Goal: Transaction & Acquisition: Obtain resource

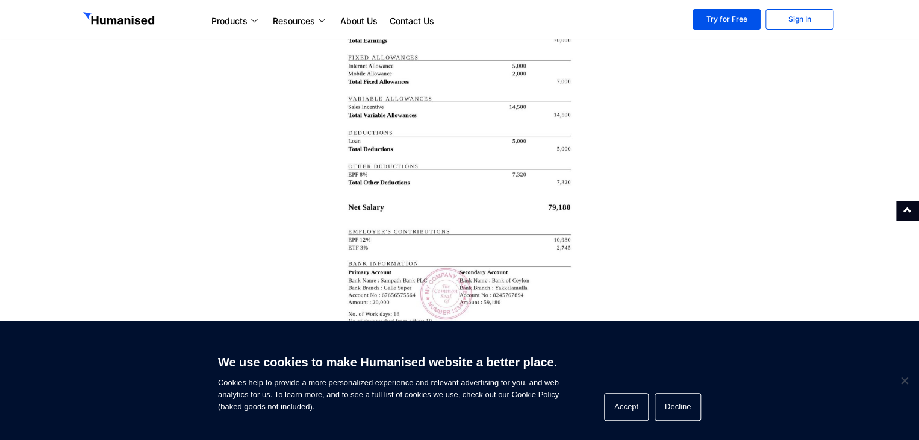
scroll to position [2258, 0]
click at [667, 399] on button "Decline" at bounding box center [678, 407] width 46 height 28
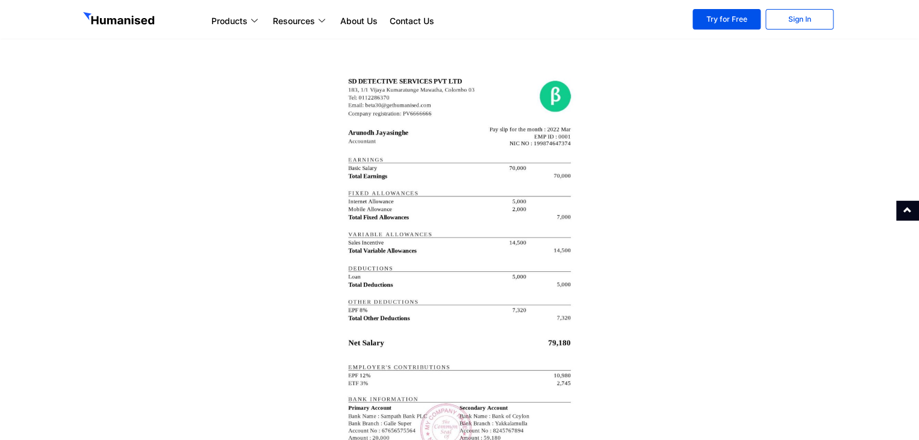
scroll to position [2091, 0]
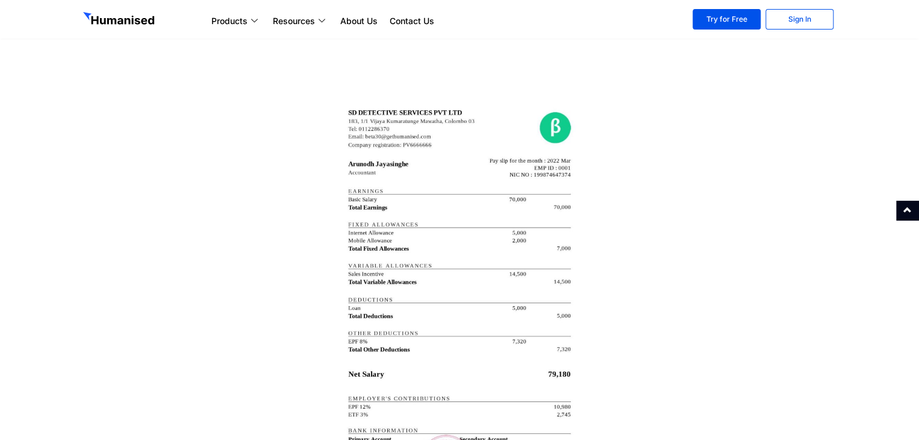
click at [495, 126] on img at bounding box center [459, 319] width 241 height 463
click at [368, 111] on img at bounding box center [459, 319] width 241 height 463
click at [516, 145] on img at bounding box center [459, 319] width 241 height 463
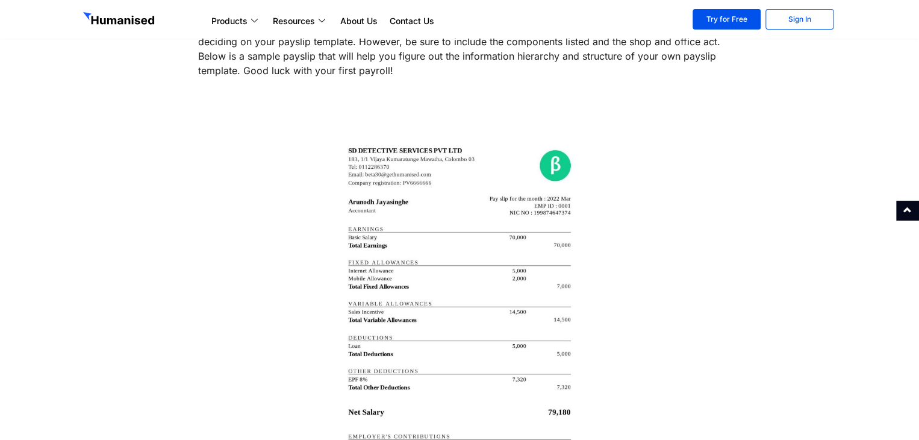
scroll to position [2049, 0]
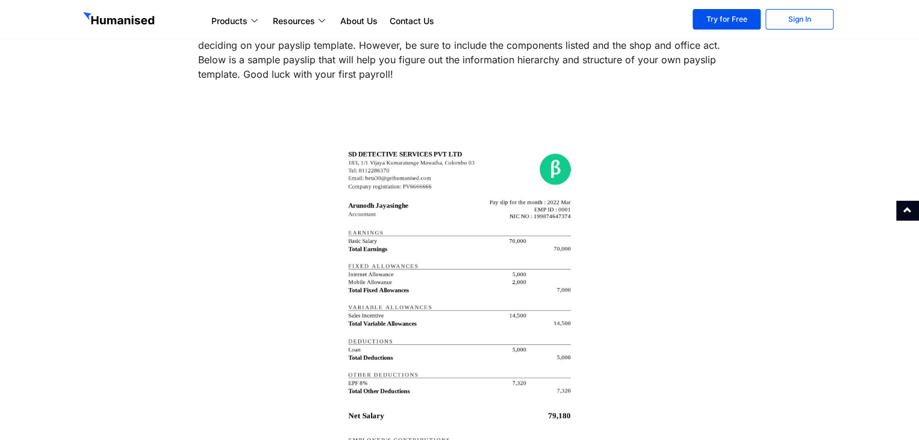
click at [378, 155] on img at bounding box center [459, 361] width 241 height 463
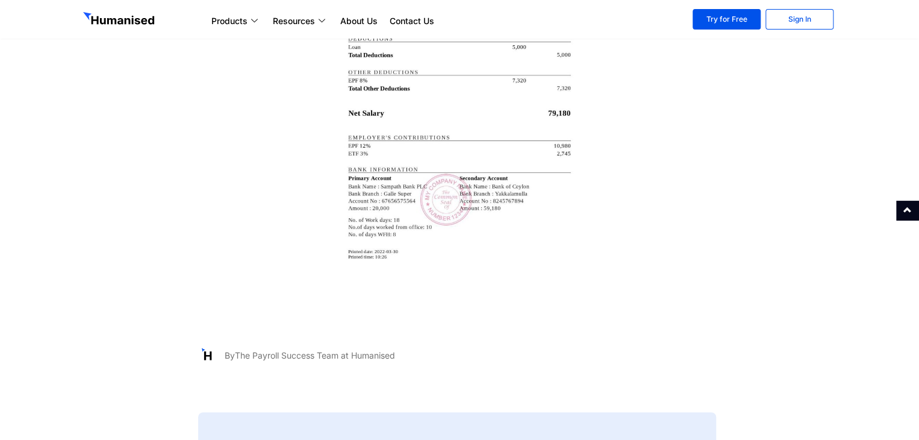
scroll to position [2359, 0]
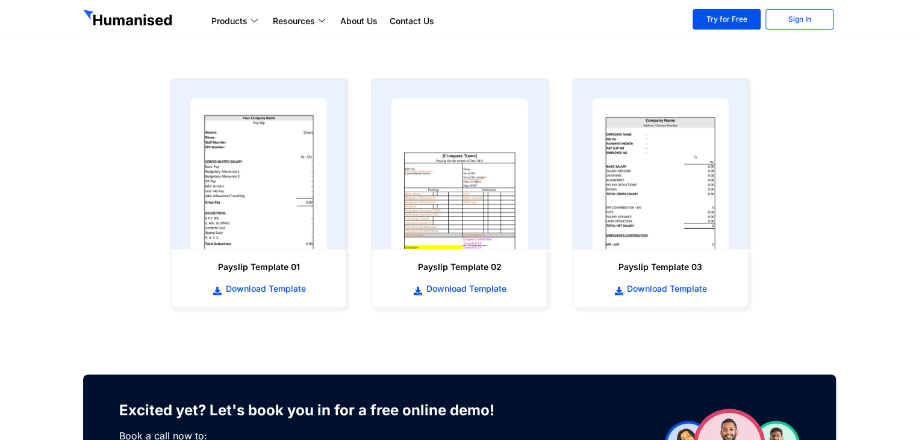
scroll to position [554, 0]
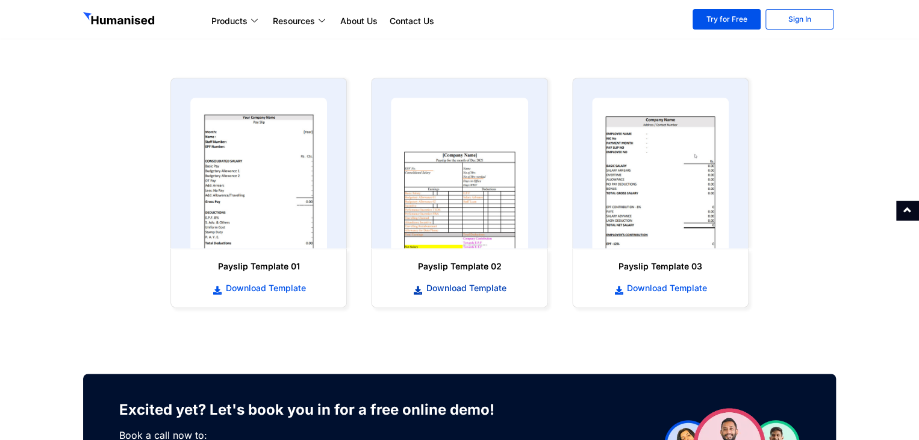
click at [436, 281] on link "Download Template" at bounding box center [459, 287] width 151 height 13
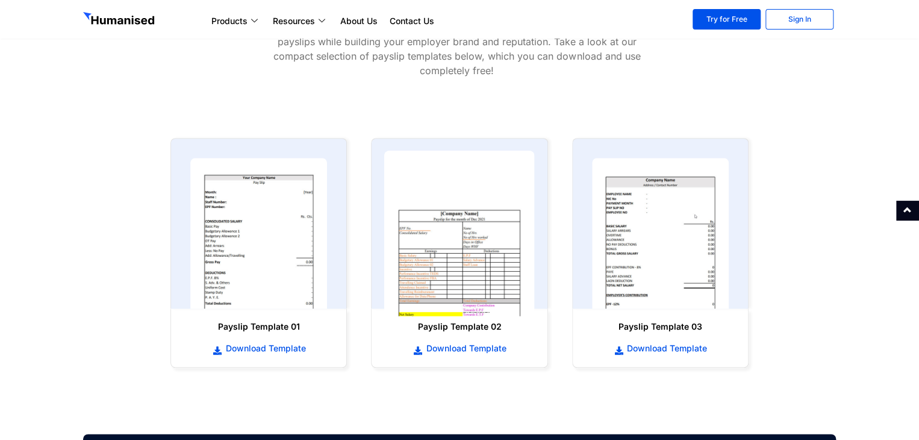
click at [476, 254] on img at bounding box center [459, 234] width 151 height 166
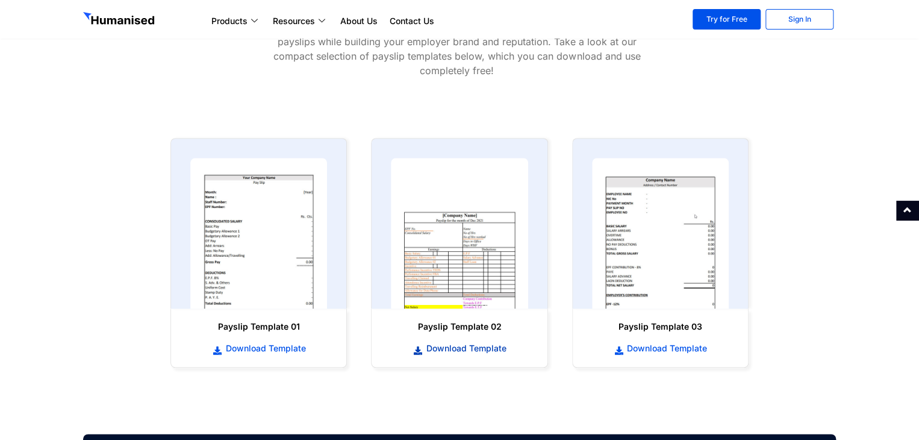
click at [462, 349] on span "Download Template" at bounding box center [464, 348] width 83 height 12
click at [243, 346] on span "Download Template" at bounding box center [263, 348] width 83 height 12
click at [648, 345] on span "Download Template" at bounding box center [665, 348] width 83 height 12
